Goal: Task Accomplishment & Management: Use online tool/utility

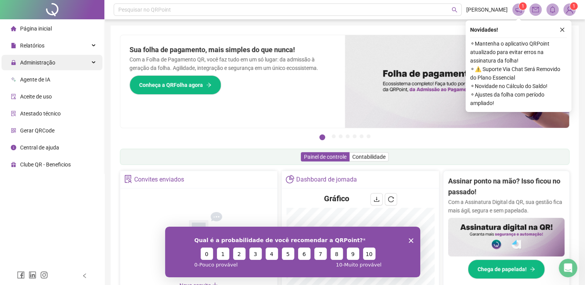
drag, startPoint x: 53, startPoint y: 63, endPoint x: 33, endPoint y: 64, distance: 19.4
click at [33, 64] on span "Administração" at bounding box center [37, 63] width 35 height 6
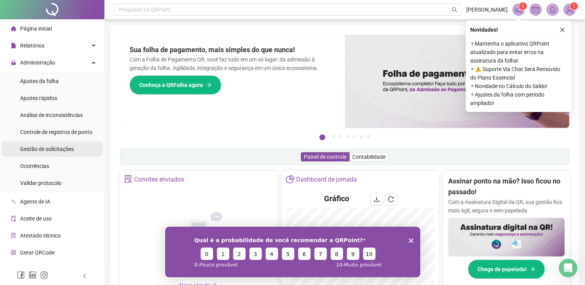
click at [44, 147] on span "Gestão de solicitações" at bounding box center [47, 149] width 54 height 6
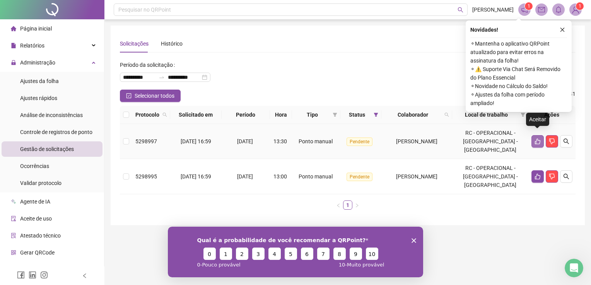
click at [534, 138] on icon "like" at bounding box center [537, 141] width 6 height 6
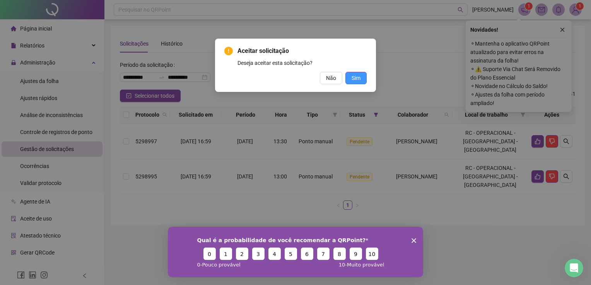
click at [360, 80] on button "Sim" at bounding box center [355, 78] width 21 height 12
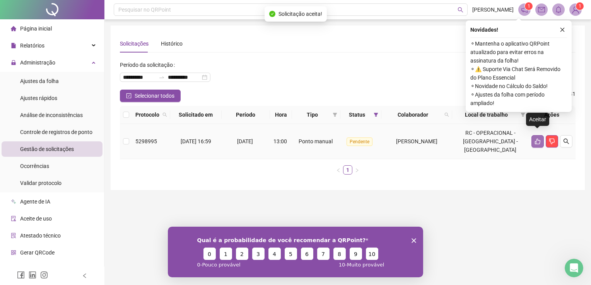
click at [536, 138] on icon "like" at bounding box center [537, 141] width 6 height 6
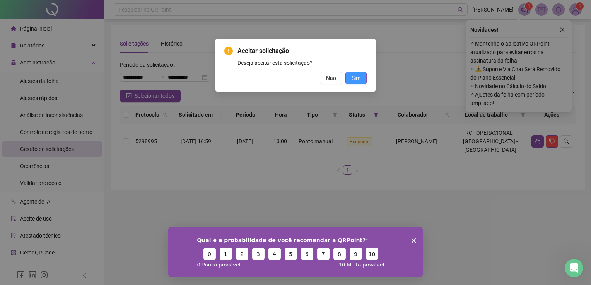
click at [359, 78] on span "Sim" at bounding box center [355, 78] width 9 height 9
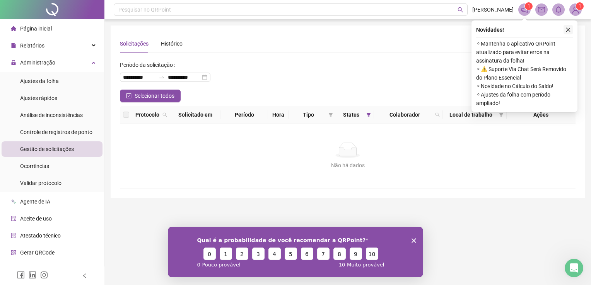
click at [568, 26] on button "button" at bounding box center [567, 29] width 9 height 9
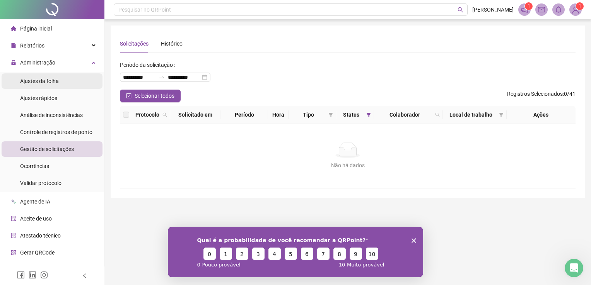
click at [51, 83] on span "Ajustes da folha" at bounding box center [39, 81] width 39 height 6
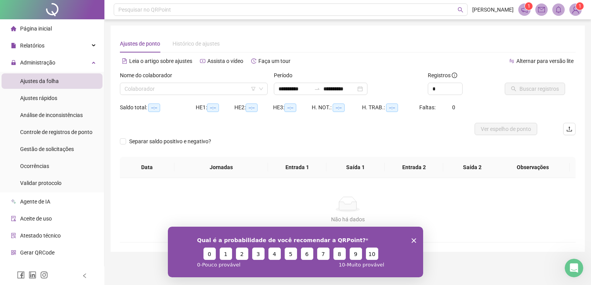
type input "**********"
click at [309, 92] on input "**********" at bounding box center [294, 89] width 32 height 9
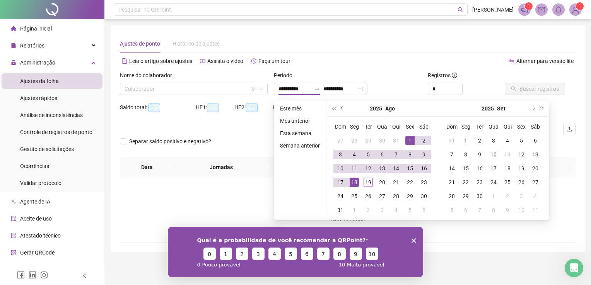
click at [340, 107] on span "prev-year" at bounding box center [342, 109] width 4 height 4
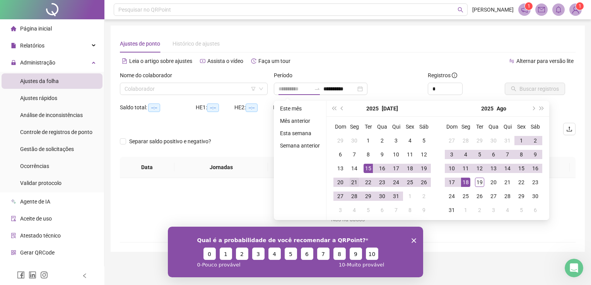
type input "**********"
click at [354, 182] on div "21" at bounding box center [353, 182] width 9 height 9
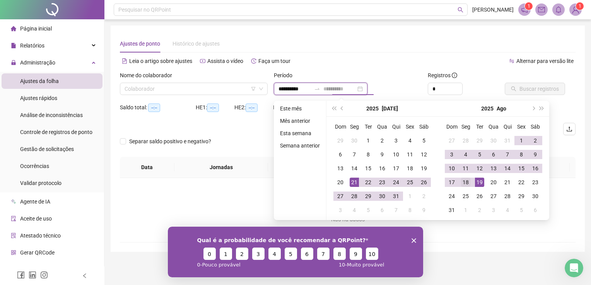
type input "**********"
click at [470, 182] on td "18" at bounding box center [465, 182] width 14 height 14
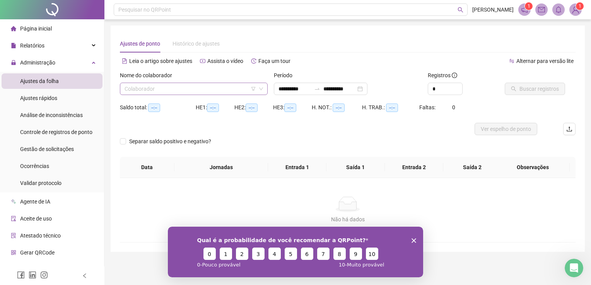
click at [209, 89] on input "search" at bounding box center [189, 89] width 131 height 12
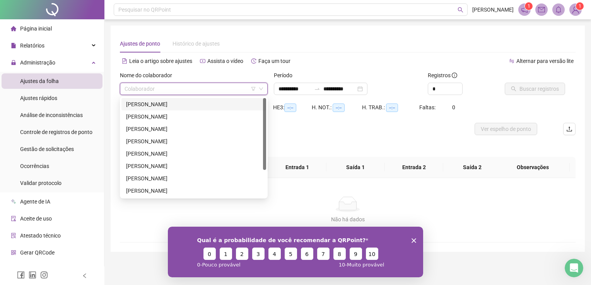
click at [199, 103] on div "[PERSON_NAME]" at bounding box center [193, 104] width 135 height 9
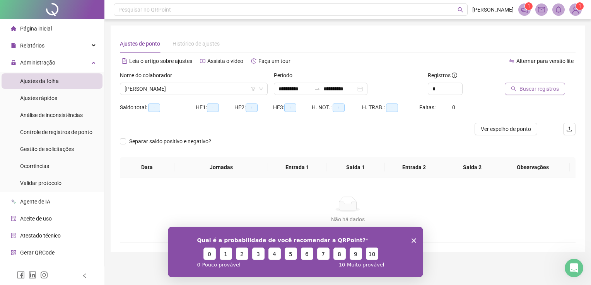
click at [545, 87] on span "Buscar registros" at bounding box center [538, 89] width 39 height 9
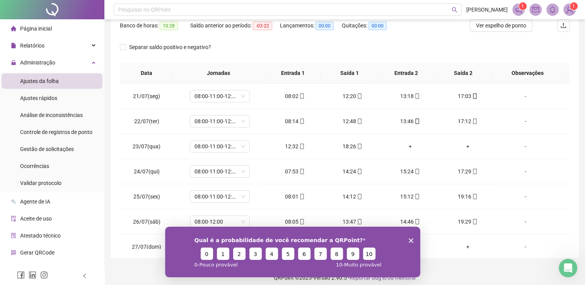
scroll to position [131, 0]
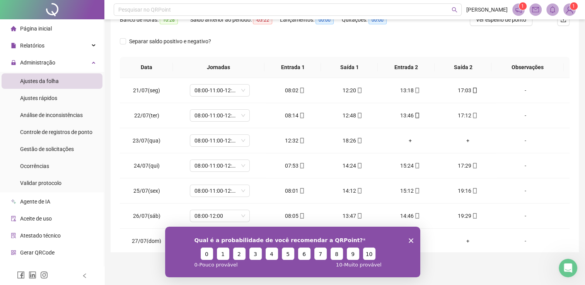
click at [410, 239] on icon "Encerrar pesquisa" at bounding box center [410, 240] width 5 height 5
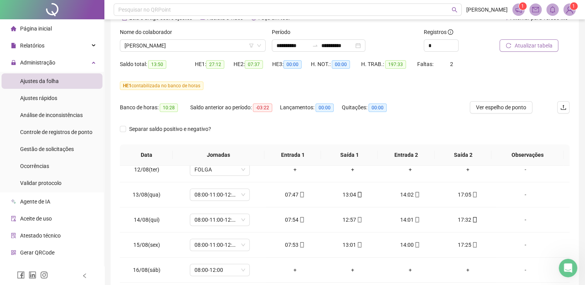
scroll to position [42, 0]
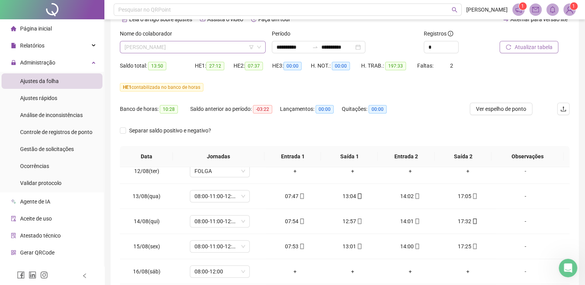
click at [220, 46] on span "[PERSON_NAME]" at bounding box center [192, 47] width 136 height 12
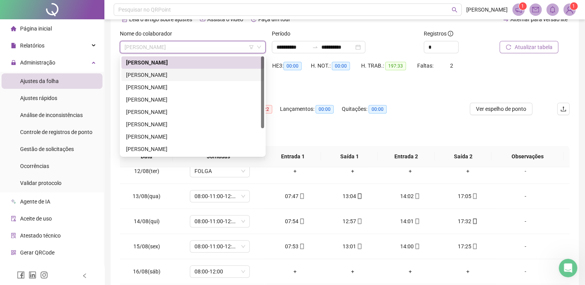
click at [187, 77] on div "[PERSON_NAME]" at bounding box center [192, 75] width 133 height 9
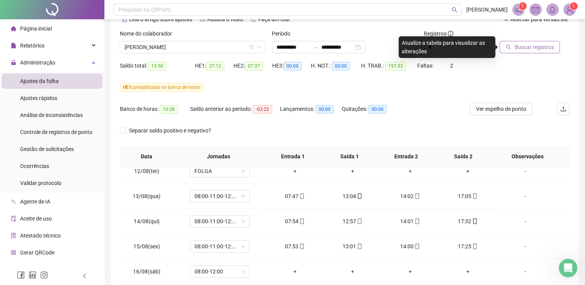
click at [534, 51] on button "Buscar registros" at bounding box center [529, 47] width 60 height 12
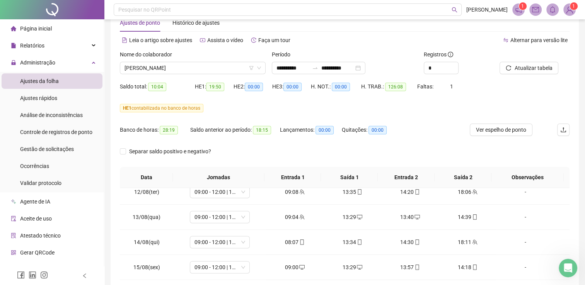
scroll to position [0, 0]
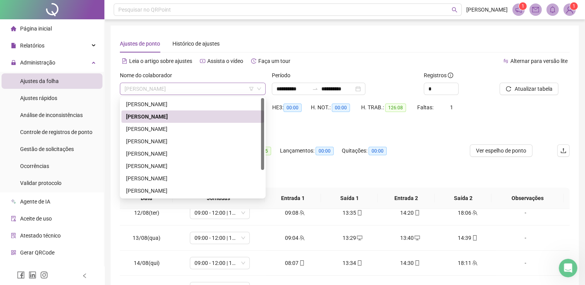
click at [221, 88] on span "[PERSON_NAME]" at bounding box center [192, 89] width 136 height 12
click at [195, 130] on div "[PERSON_NAME]" at bounding box center [192, 129] width 133 height 9
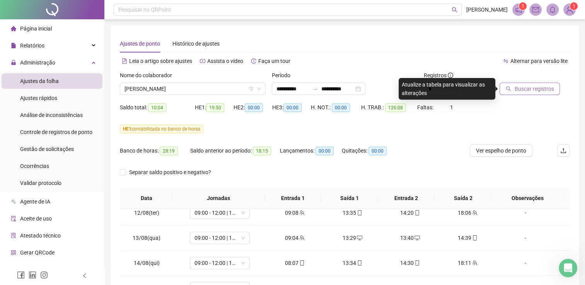
click at [527, 92] on span "Buscar registros" at bounding box center [533, 89] width 39 height 9
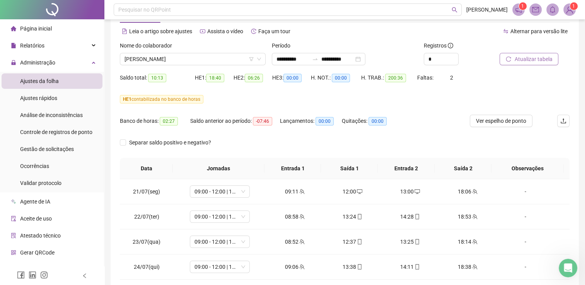
scroll to position [28, 0]
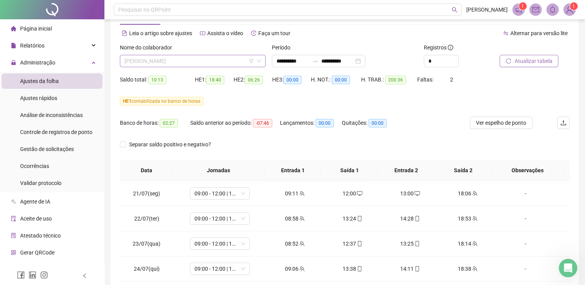
click at [226, 61] on span "[PERSON_NAME]" at bounding box center [192, 61] width 136 height 12
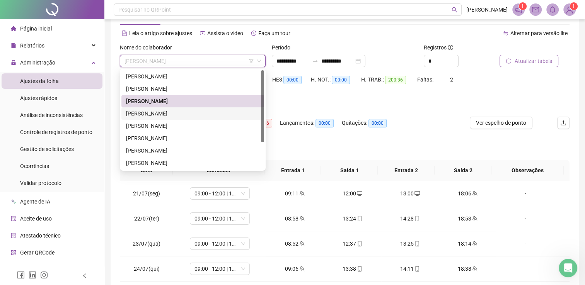
click at [199, 112] on div "[PERSON_NAME]" at bounding box center [192, 113] width 133 height 9
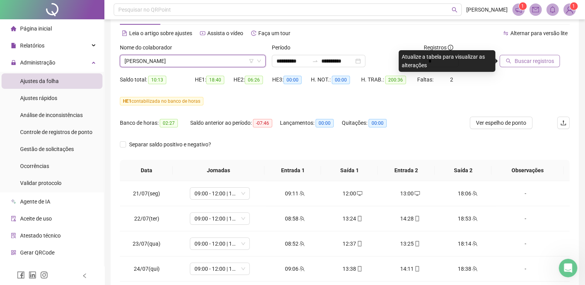
click at [521, 61] on span "Buscar registros" at bounding box center [533, 61] width 39 height 9
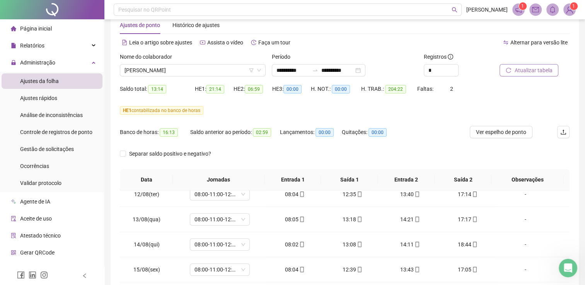
scroll to position [0, 0]
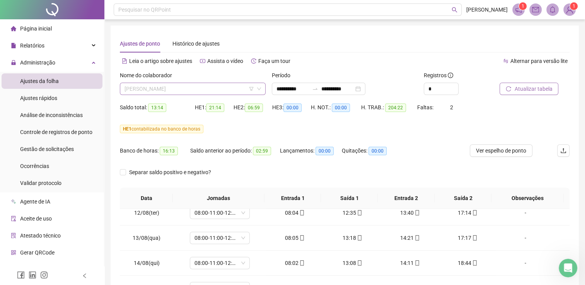
click at [227, 87] on span "[PERSON_NAME]" at bounding box center [192, 89] width 136 height 12
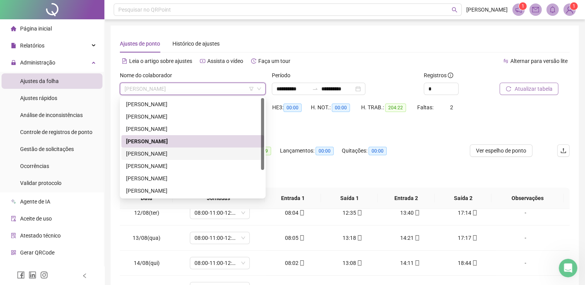
click at [189, 154] on div "[PERSON_NAME]" at bounding box center [192, 154] width 133 height 9
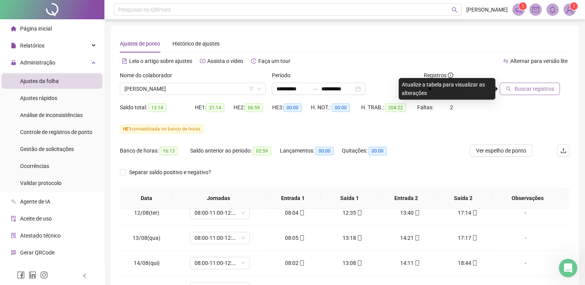
click at [521, 92] on span "Buscar registros" at bounding box center [533, 89] width 39 height 9
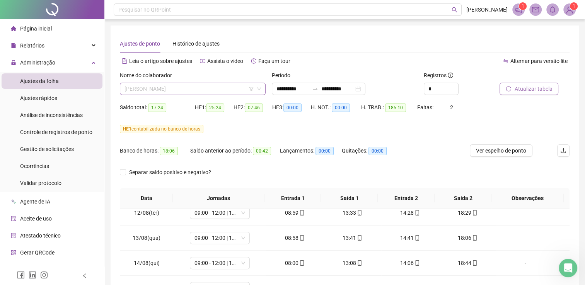
click at [223, 85] on span "[PERSON_NAME]" at bounding box center [192, 89] width 136 height 12
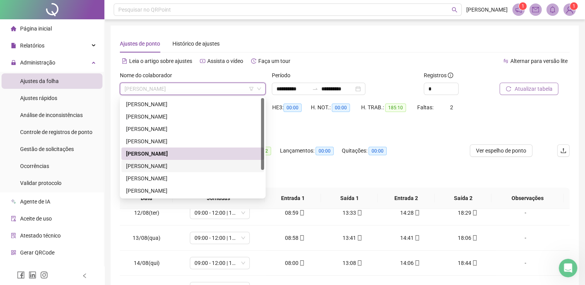
click at [188, 166] on div "[PERSON_NAME]" at bounding box center [192, 166] width 133 height 9
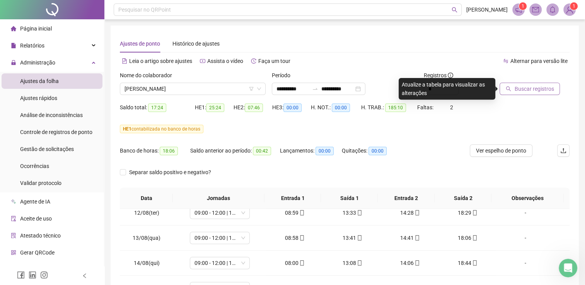
click at [526, 91] on span "Buscar registros" at bounding box center [533, 89] width 39 height 9
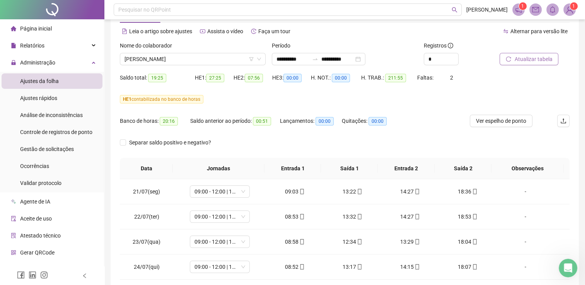
scroll to position [22, 0]
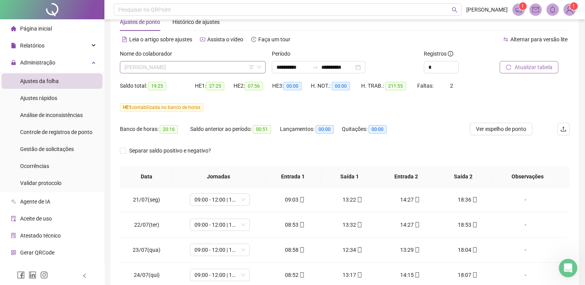
click at [235, 67] on span "[PERSON_NAME]" at bounding box center [192, 67] width 136 height 12
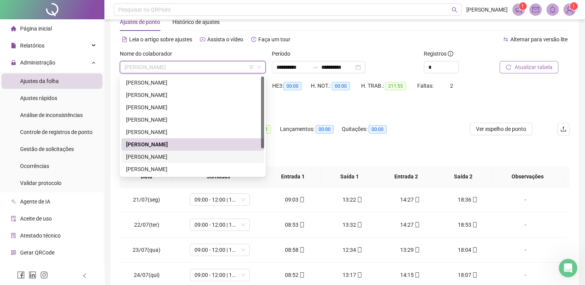
click at [168, 157] on div "[PERSON_NAME]" at bounding box center [192, 157] width 133 height 9
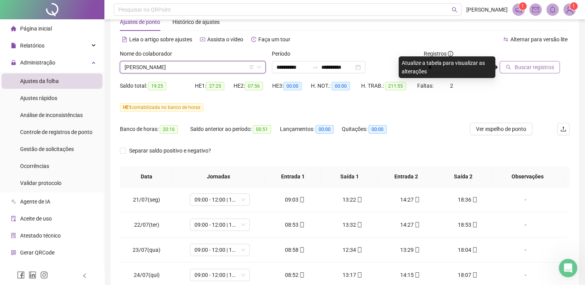
click at [528, 70] on span "Buscar registros" at bounding box center [533, 67] width 39 height 9
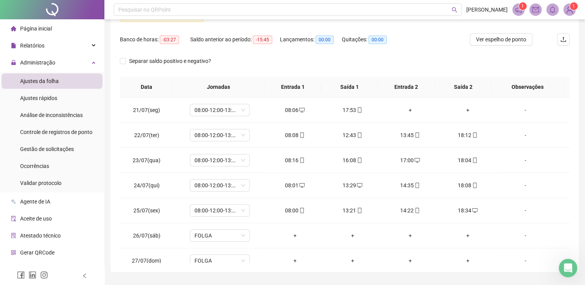
scroll to position [131, 0]
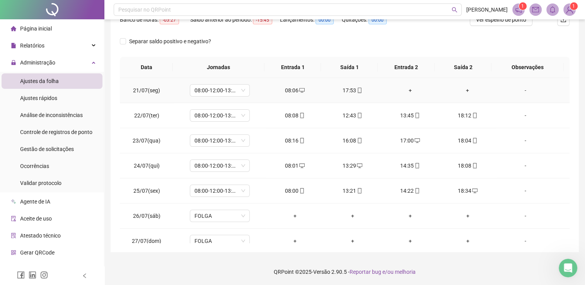
click at [406, 92] on div "+" at bounding box center [409, 90] width 45 height 9
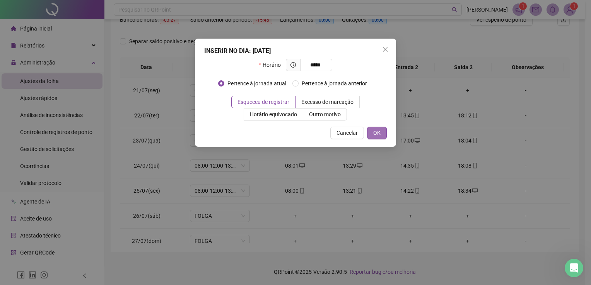
type input "*****"
click at [374, 134] on span "OK" at bounding box center [376, 133] width 7 height 9
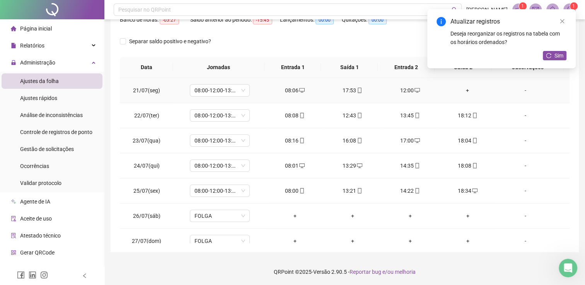
click at [462, 92] on div "+" at bounding box center [467, 90] width 45 height 9
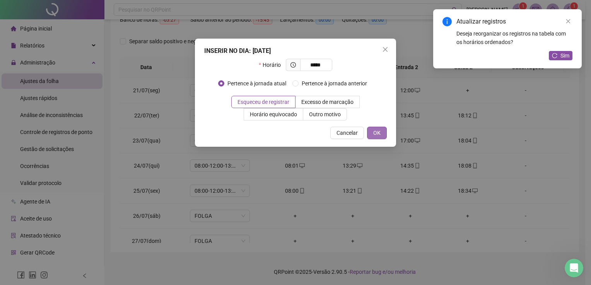
type input "*****"
click at [378, 132] on span "OK" at bounding box center [376, 133] width 7 height 9
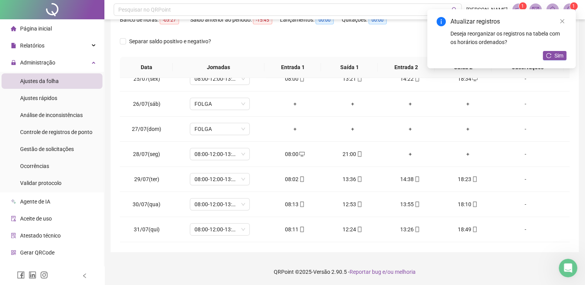
scroll to position [124, 0]
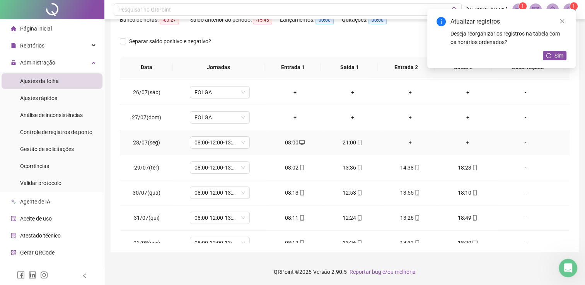
click at [405, 143] on div "+" at bounding box center [409, 142] width 45 height 9
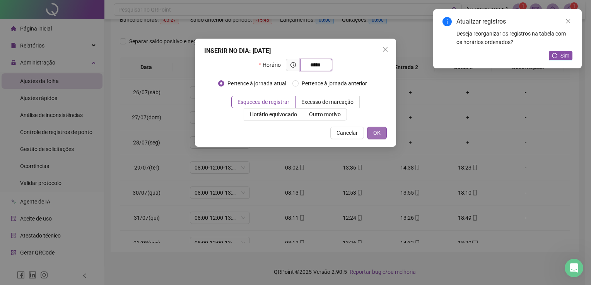
type input "*****"
click at [379, 130] on span "OK" at bounding box center [376, 133] width 7 height 9
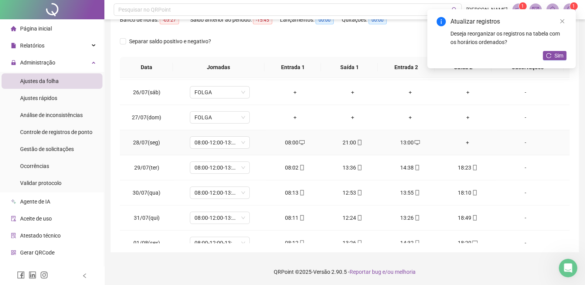
click at [462, 142] on div "+" at bounding box center [467, 142] width 45 height 9
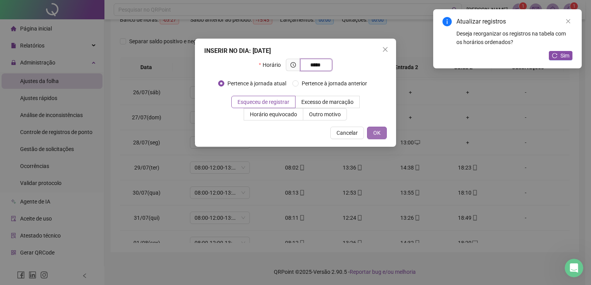
type input "*****"
click at [379, 133] on span "OK" at bounding box center [376, 133] width 7 height 9
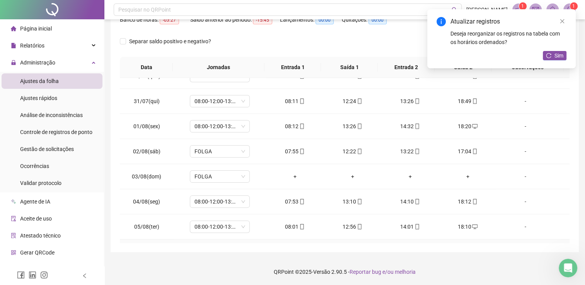
scroll to position [247, 0]
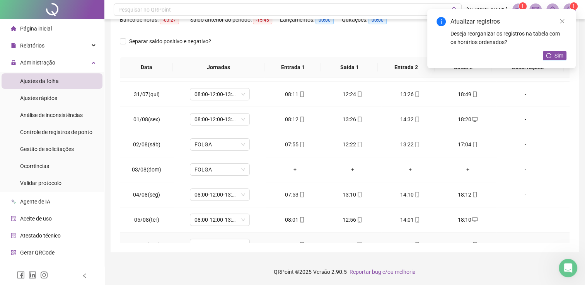
click at [558, 238] on td "-" at bounding box center [532, 245] width 73 height 25
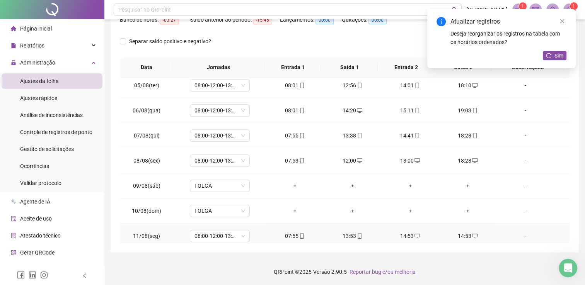
scroll to position [386, 0]
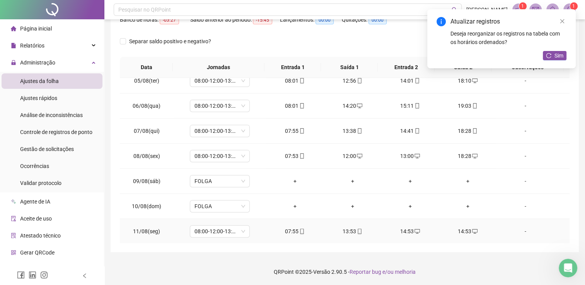
click at [558, 238] on td "-" at bounding box center [532, 231] width 73 height 25
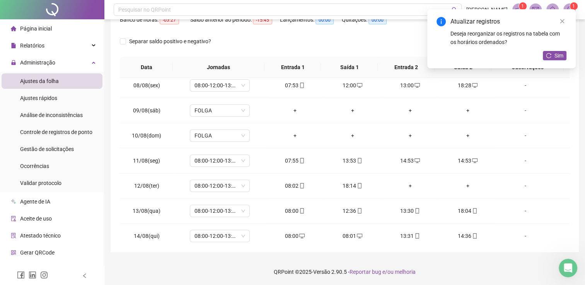
scroll to position [465, 0]
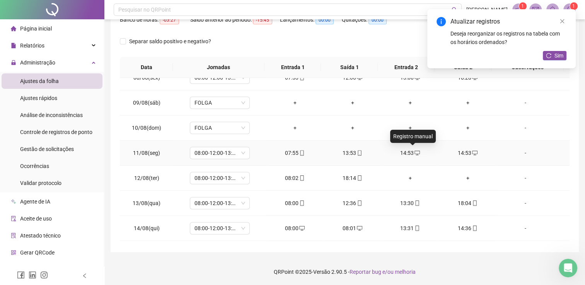
click at [414, 152] on icon "desktop" at bounding box center [416, 153] width 5 height 5
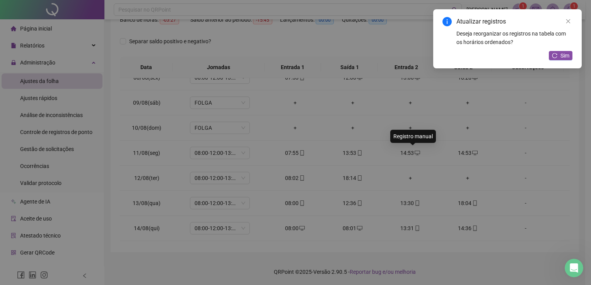
type input "**********"
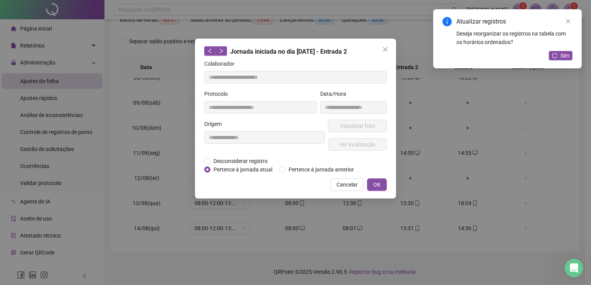
click at [426, 153] on div "**********" at bounding box center [295, 142] width 591 height 285
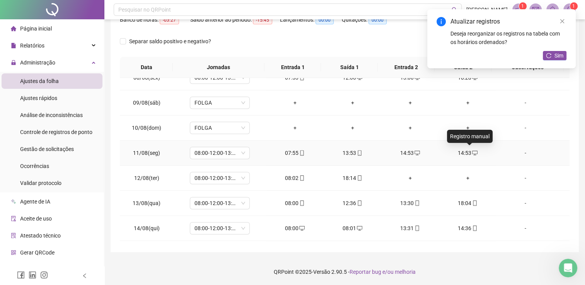
click at [472, 151] on icon "desktop" at bounding box center [474, 152] width 5 height 5
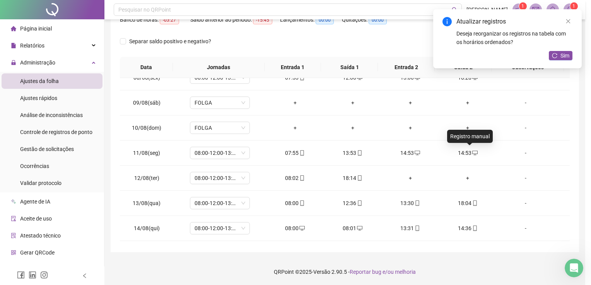
type input "**********"
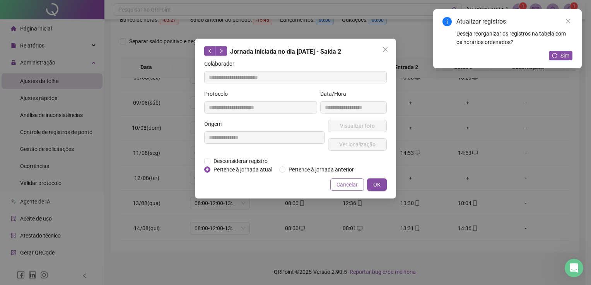
click at [349, 184] on span "Cancelar" at bounding box center [346, 184] width 21 height 9
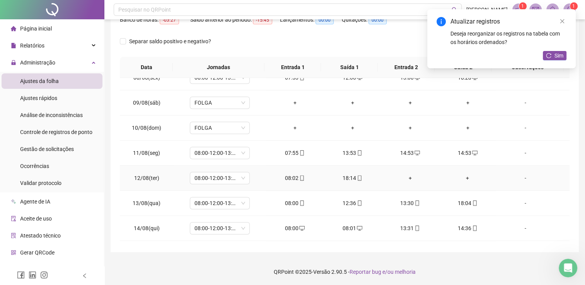
click at [405, 176] on div "+" at bounding box center [409, 178] width 45 height 9
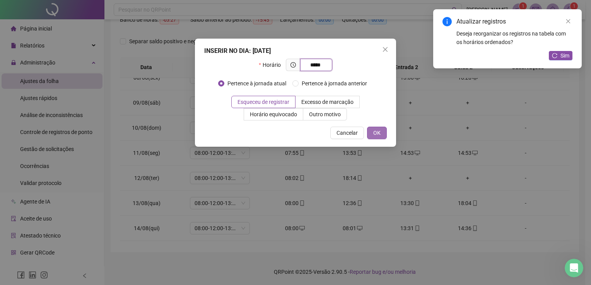
type input "*****"
click at [382, 134] on button "OK" at bounding box center [377, 133] width 20 height 12
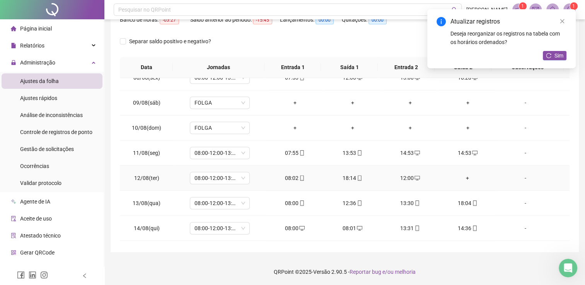
click at [465, 174] on div "+" at bounding box center [467, 178] width 45 height 9
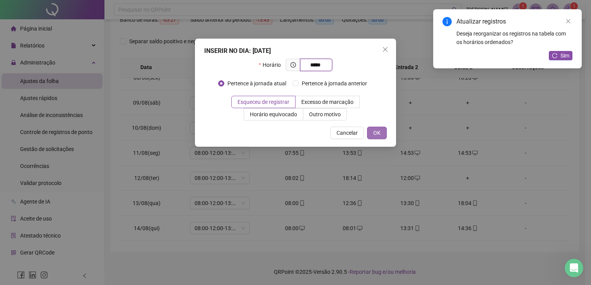
type input "*****"
click at [380, 135] on span "OK" at bounding box center [376, 133] width 7 height 9
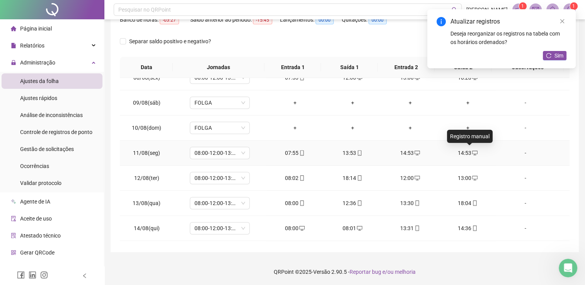
drag, startPoint x: 468, startPoint y: 150, endPoint x: 497, endPoint y: 151, distance: 28.6
click at [497, 151] on td "-" at bounding box center [532, 153] width 73 height 25
click at [462, 151] on div "14:53" at bounding box center [467, 153] width 45 height 9
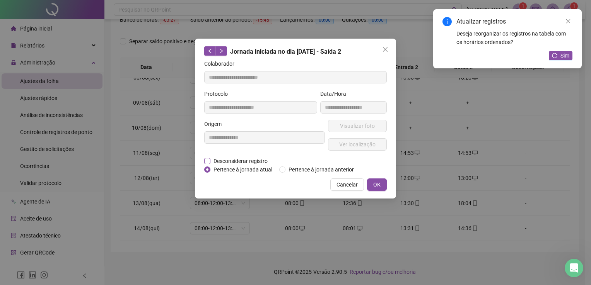
click at [232, 160] on span "Desconsiderar registro" at bounding box center [240, 161] width 60 height 9
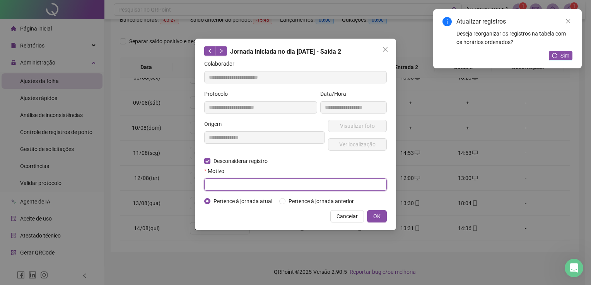
click at [265, 184] on input "text" at bounding box center [295, 185] width 182 height 12
type input "**********"
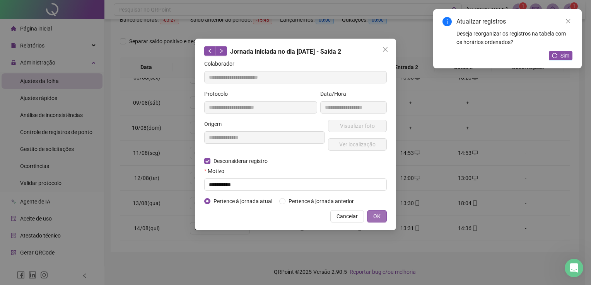
click at [376, 216] on span "OK" at bounding box center [376, 216] width 7 height 9
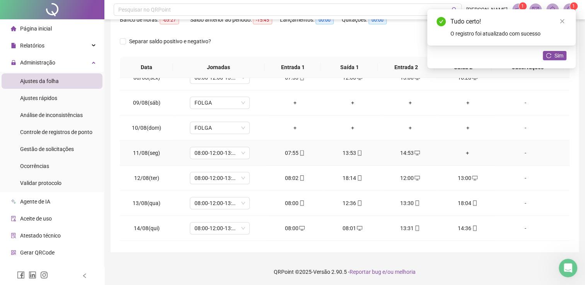
click at [463, 151] on div "+" at bounding box center [467, 153] width 45 height 9
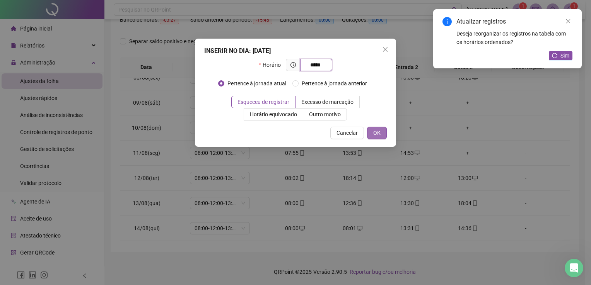
type input "*****"
click at [381, 133] on button "OK" at bounding box center [377, 133] width 20 height 12
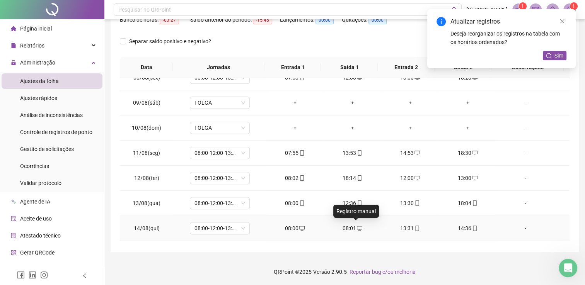
click at [357, 226] on icon "desktop" at bounding box center [359, 228] width 5 height 5
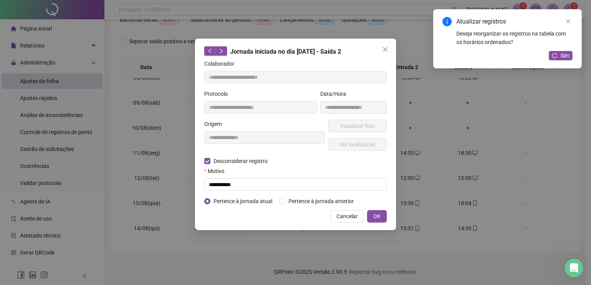
type input "**********"
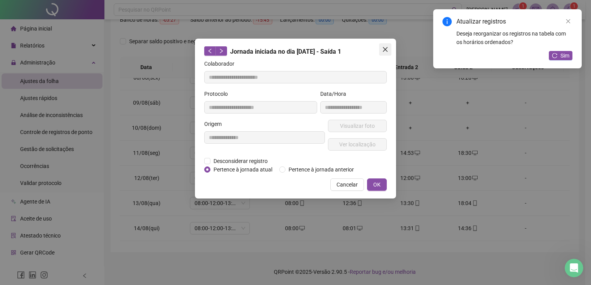
click at [386, 47] on icon "close" at bounding box center [385, 49] width 6 height 6
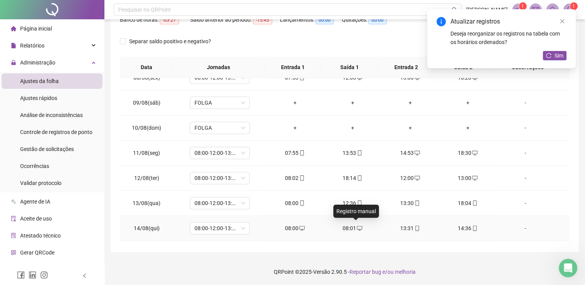
click at [356, 226] on span "desktop" at bounding box center [359, 228] width 6 height 5
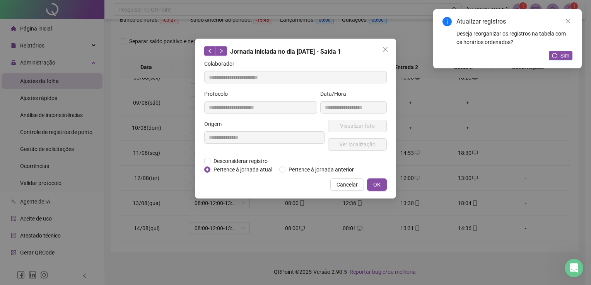
click at [353, 225] on div "**********" at bounding box center [295, 142] width 591 height 285
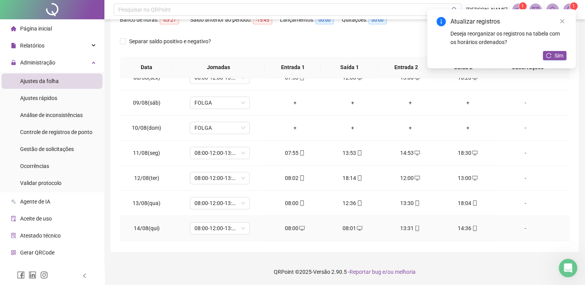
click at [349, 226] on div "08:01" at bounding box center [352, 228] width 45 height 9
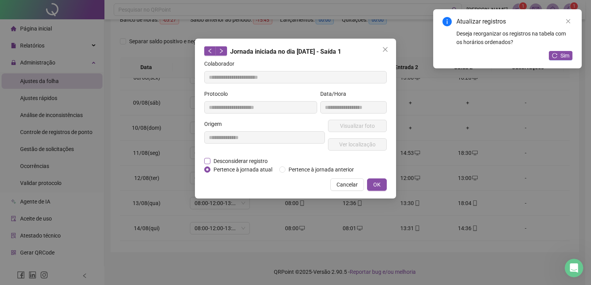
click at [223, 160] on span "Desconsiderar registro" at bounding box center [240, 161] width 60 height 9
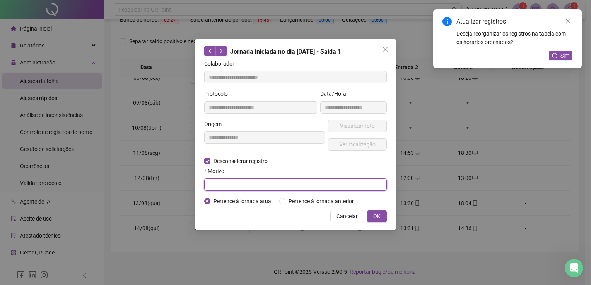
click at [228, 188] on input "text" at bounding box center [295, 185] width 182 height 12
drag, startPoint x: 228, startPoint y: 188, endPoint x: 221, endPoint y: 189, distance: 7.5
click at [221, 189] on input "*" at bounding box center [295, 185] width 182 height 12
type input "**********"
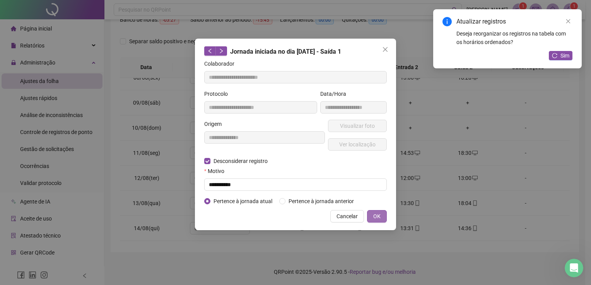
click at [382, 216] on button "OK" at bounding box center [377, 216] width 20 height 12
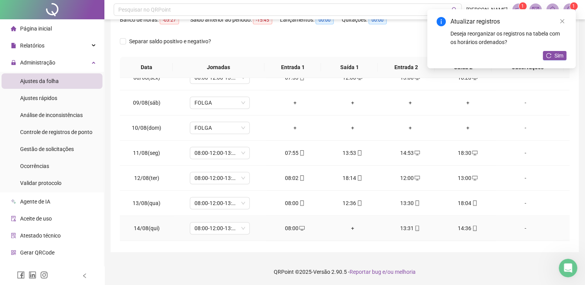
click at [298, 225] on span at bounding box center [301, 228] width 6 height 6
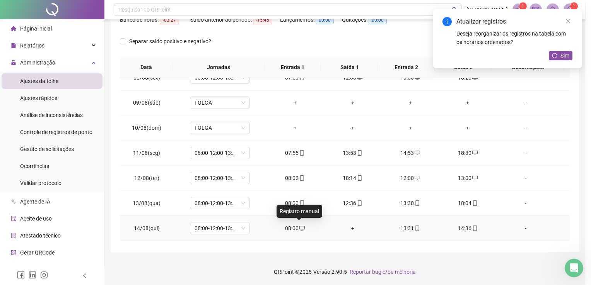
type input "**********"
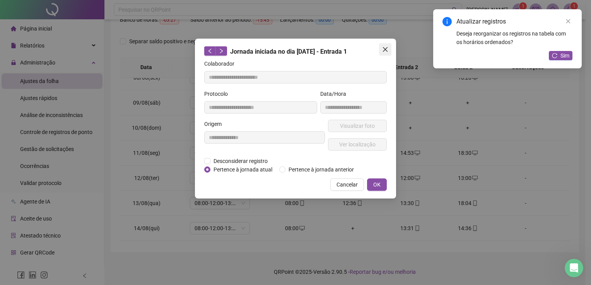
click at [385, 44] on button "Close" at bounding box center [385, 49] width 12 height 12
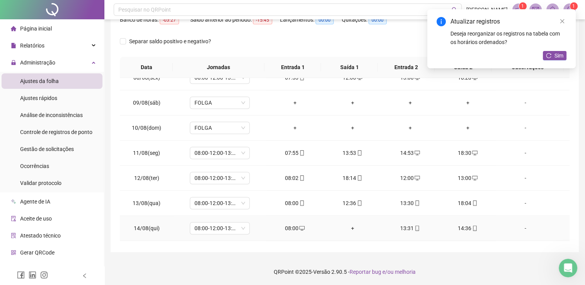
click at [348, 225] on div "+" at bounding box center [352, 228] width 45 height 9
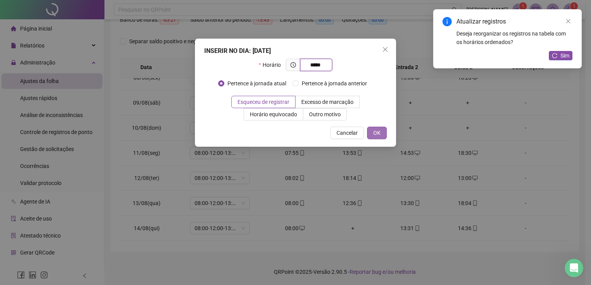
type input "*****"
click at [382, 131] on button "OK" at bounding box center [377, 133] width 20 height 12
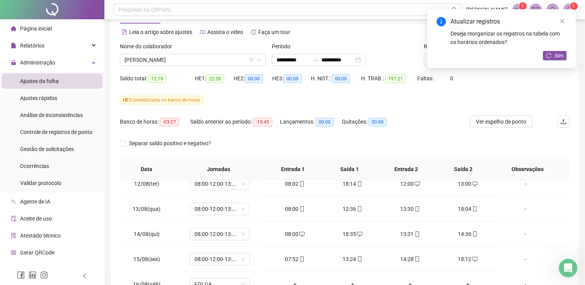
scroll to position [0, 0]
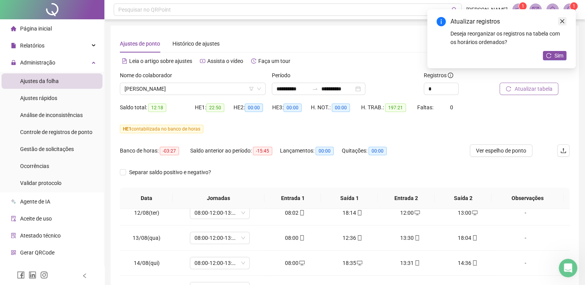
click at [562, 21] on icon "close" at bounding box center [562, 21] width 4 height 4
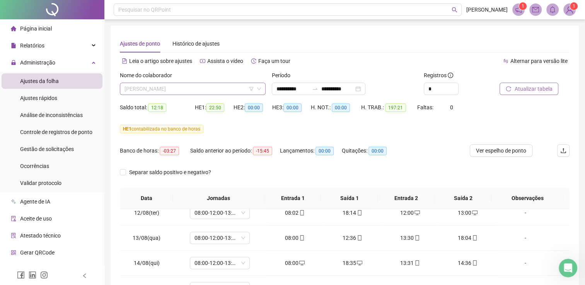
click at [224, 90] on span "[PERSON_NAME]" at bounding box center [192, 89] width 136 height 12
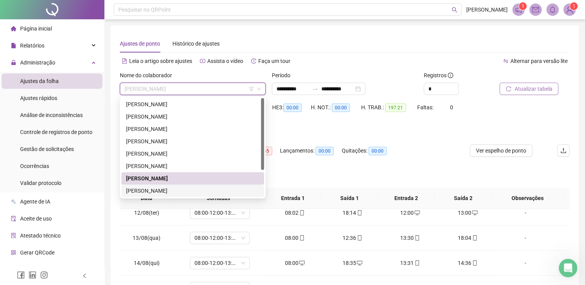
click at [172, 190] on div "[PERSON_NAME]" at bounding box center [192, 191] width 133 height 9
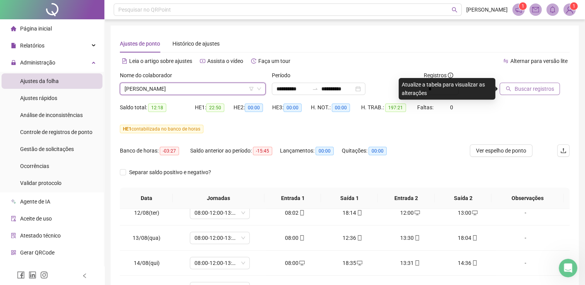
click at [529, 87] on span "Buscar registros" at bounding box center [533, 89] width 39 height 9
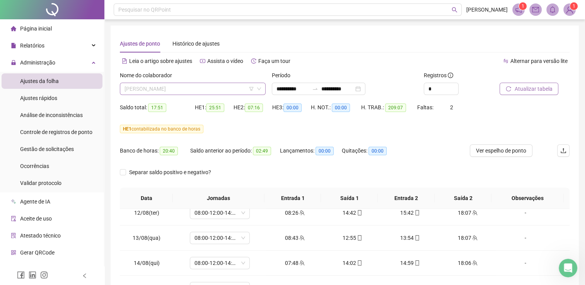
click at [203, 89] on span "[PERSON_NAME]" at bounding box center [192, 89] width 136 height 12
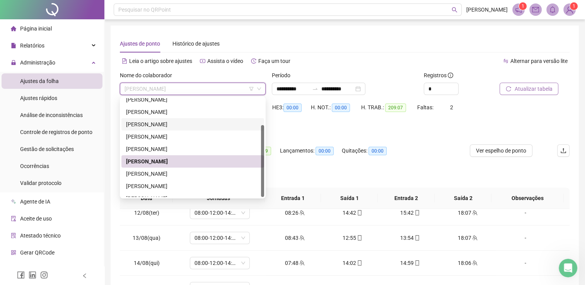
scroll to position [37, 0]
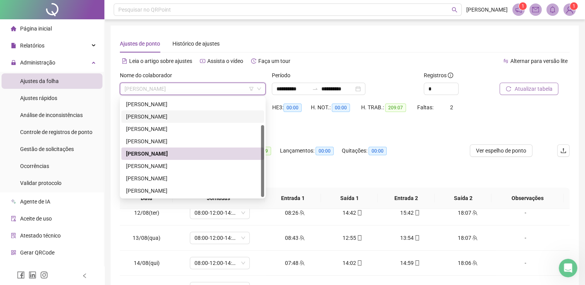
drag, startPoint x: 262, startPoint y: 151, endPoint x: 266, endPoint y: 204, distance: 52.7
click at [266, 204] on body "**********" at bounding box center [292, 142] width 585 height 285
